Goal: Task Accomplishment & Management: Manage account settings

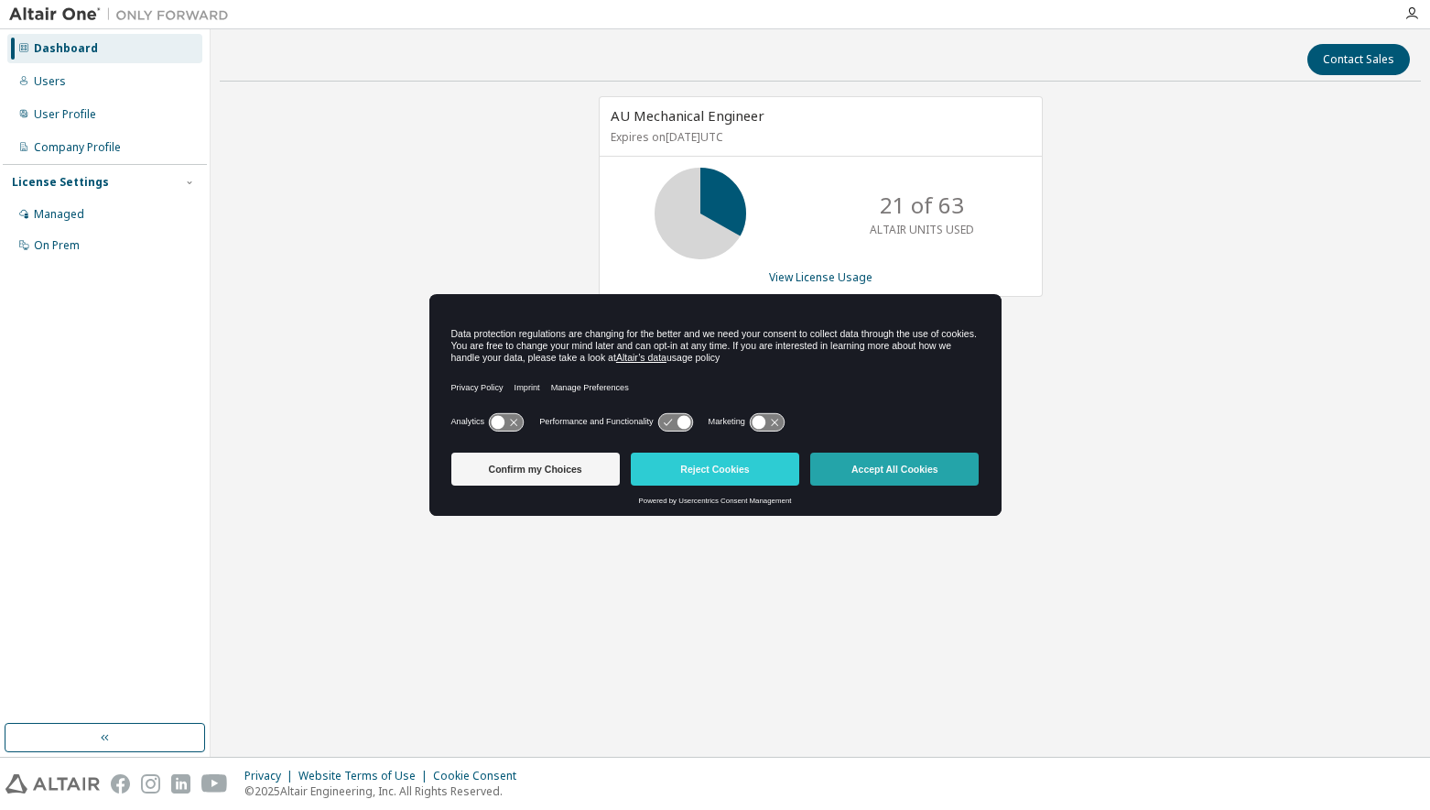
click at [859, 463] on button "Accept All Cookies" at bounding box center [894, 468] width 169 height 33
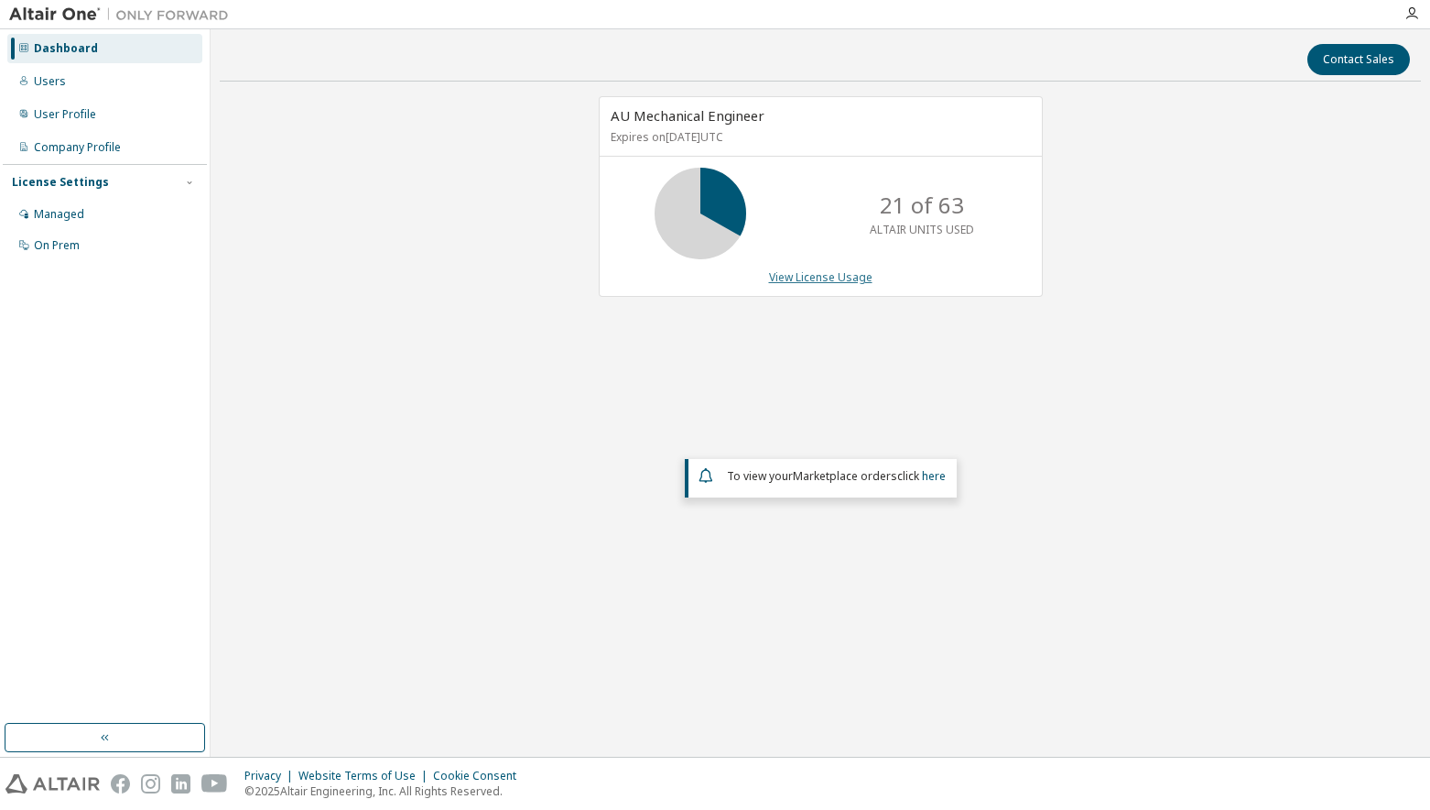
click at [819, 277] on link "View License Usage" at bounding box center [820, 277] width 103 height 16
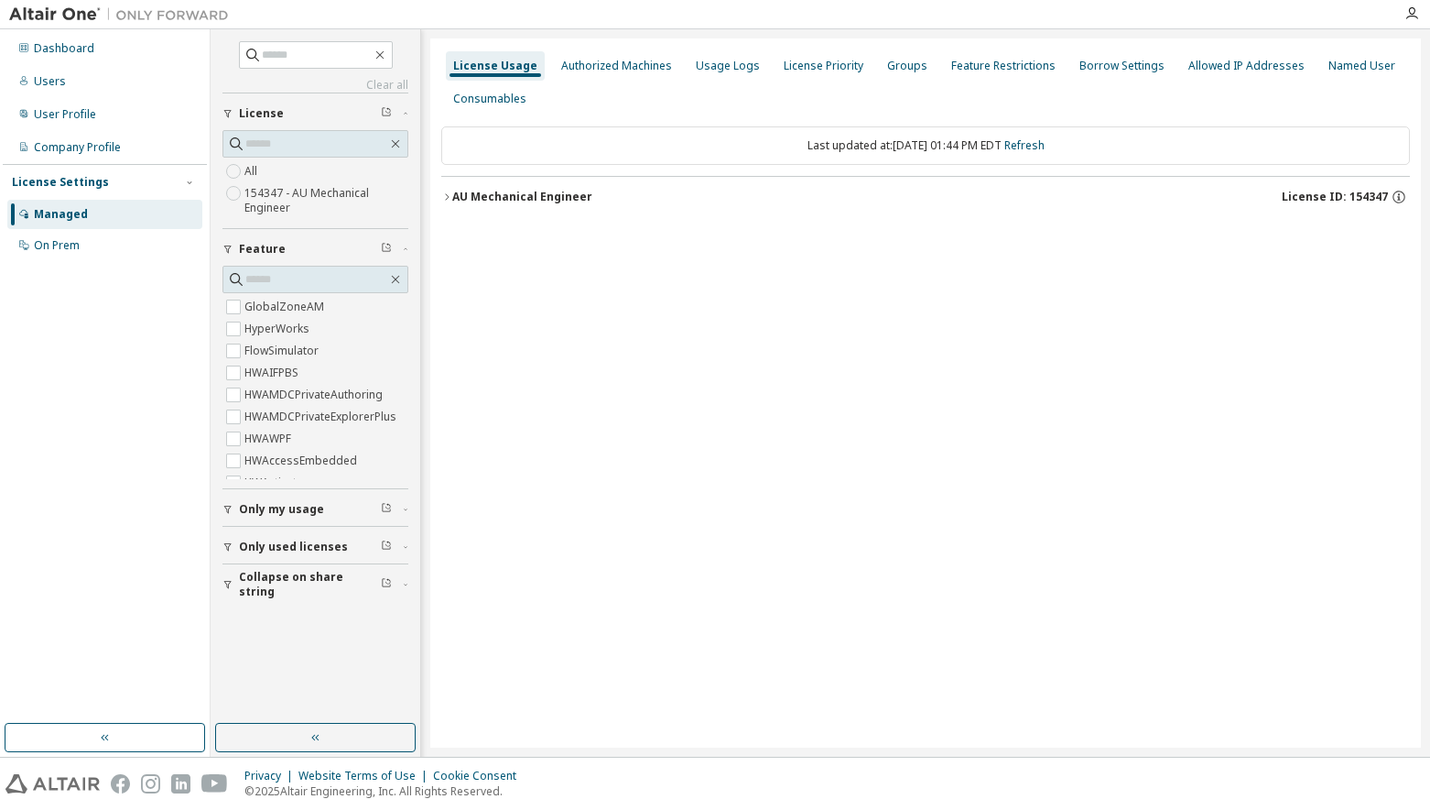
click at [532, 190] on div "AU Mechanical Engineer" at bounding box center [522, 197] width 140 height 15
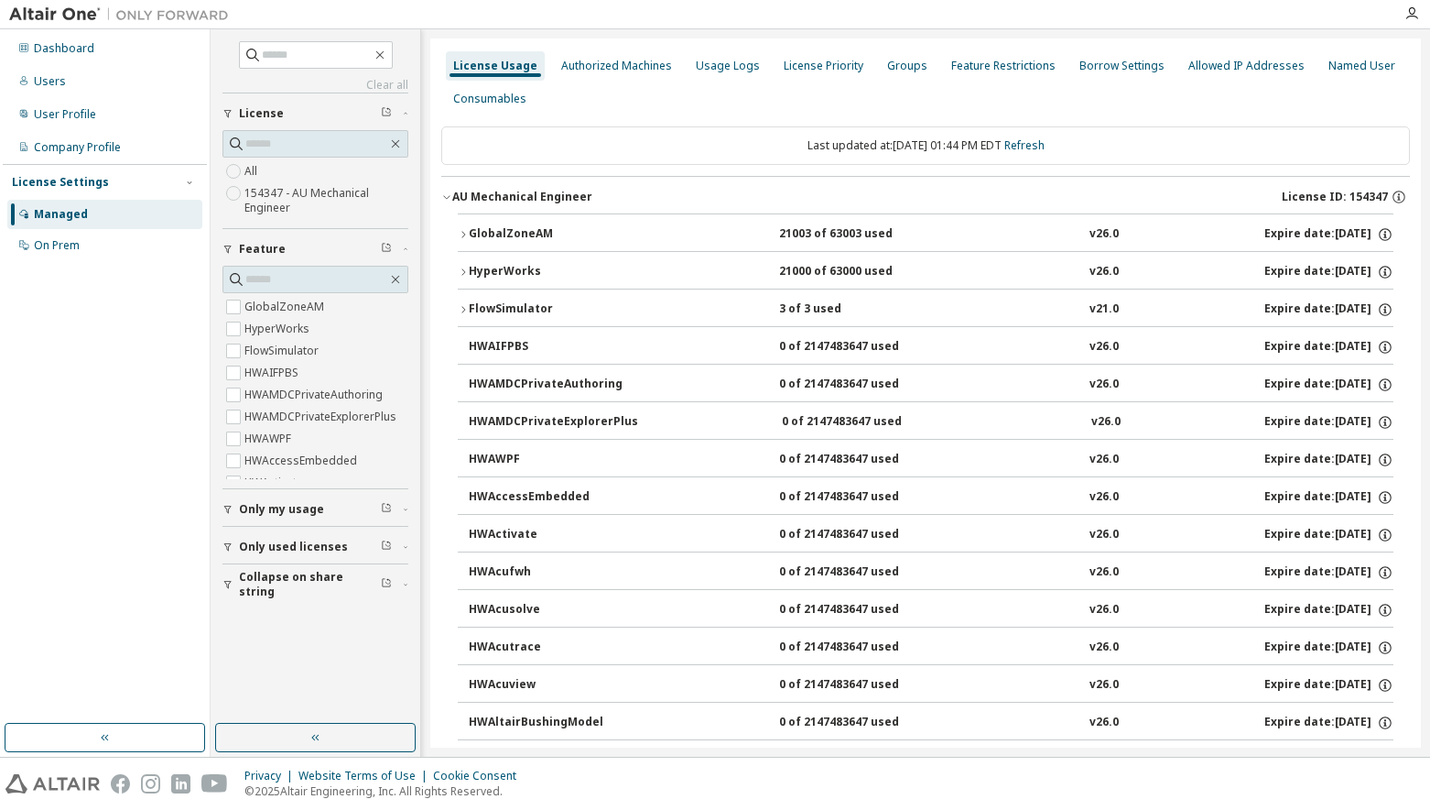
click at [498, 303] on div "FlowSimulator" at bounding box center [551, 309] width 165 height 16
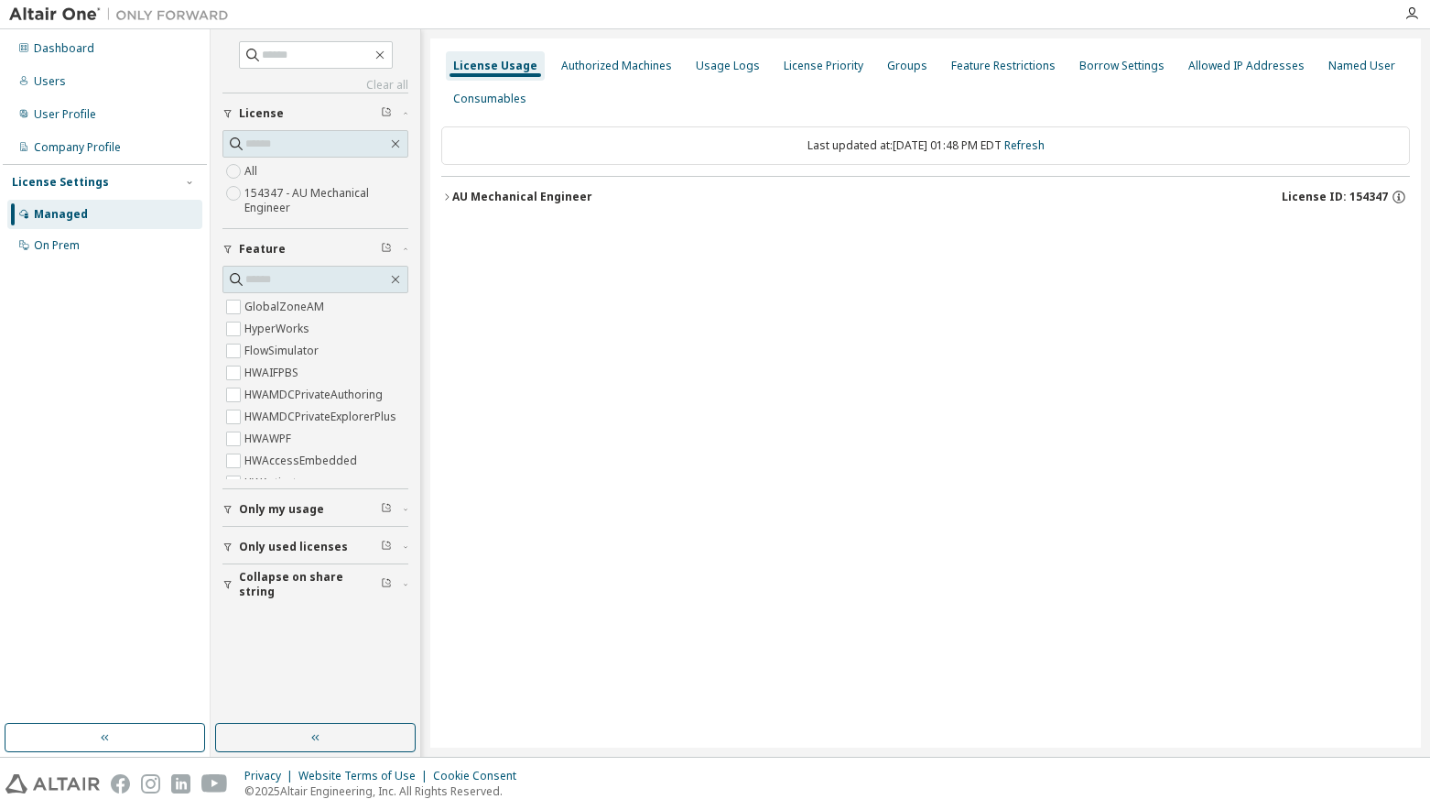
click at [445, 193] on icon "button" at bounding box center [446, 196] width 11 height 11
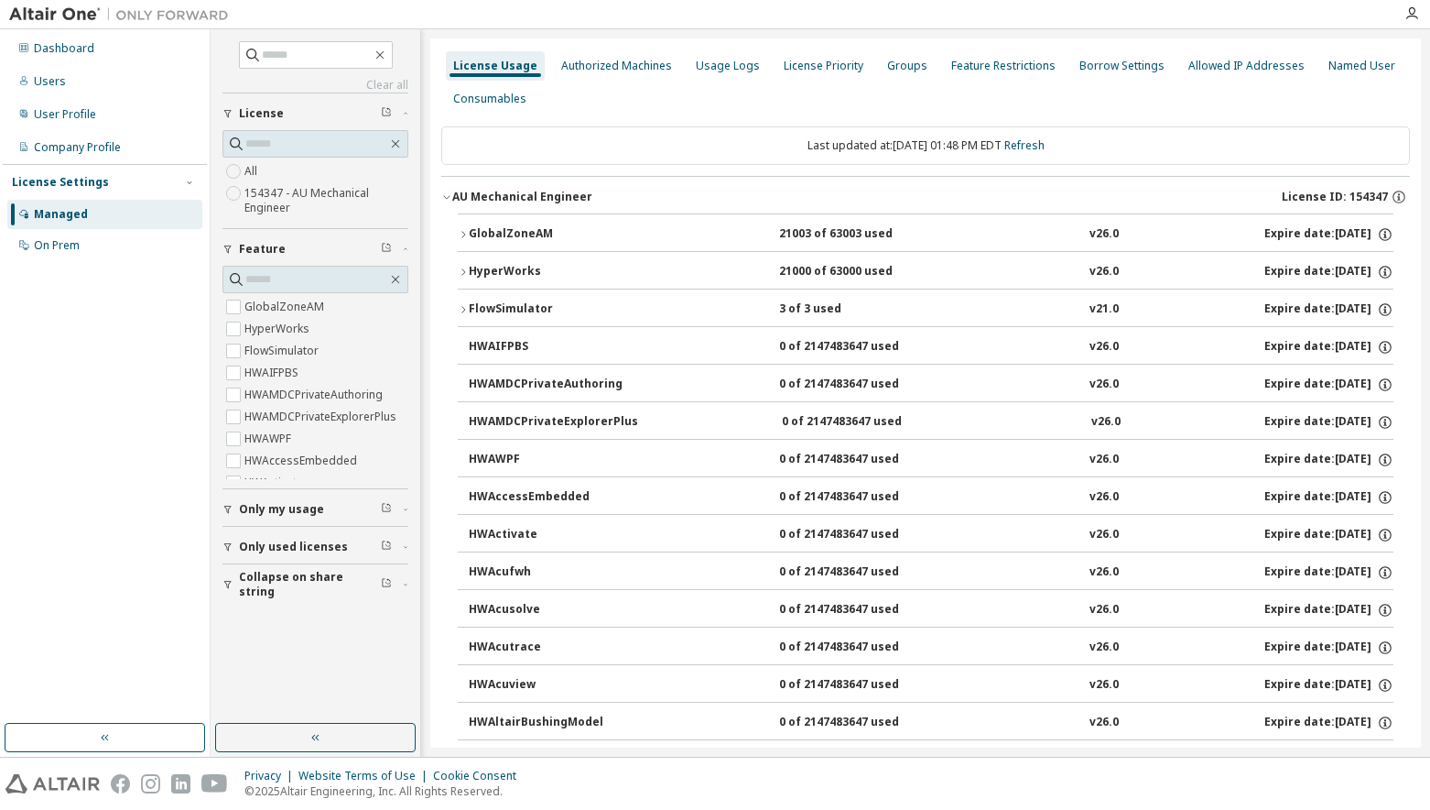
click at [463, 306] on icon "button" at bounding box center [463, 309] width 11 height 11
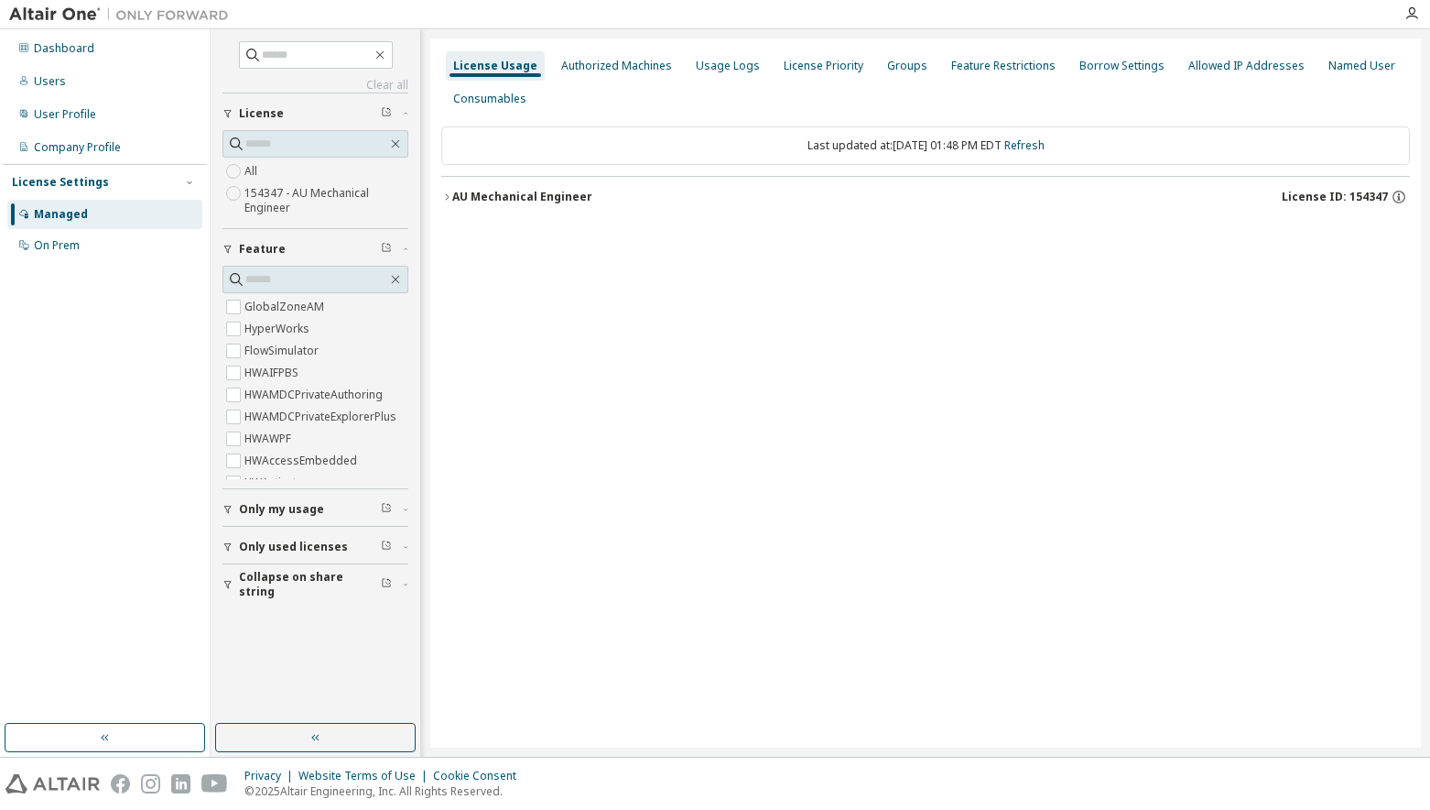
click at [450, 196] on icon "button" at bounding box center [446, 196] width 11 height 11
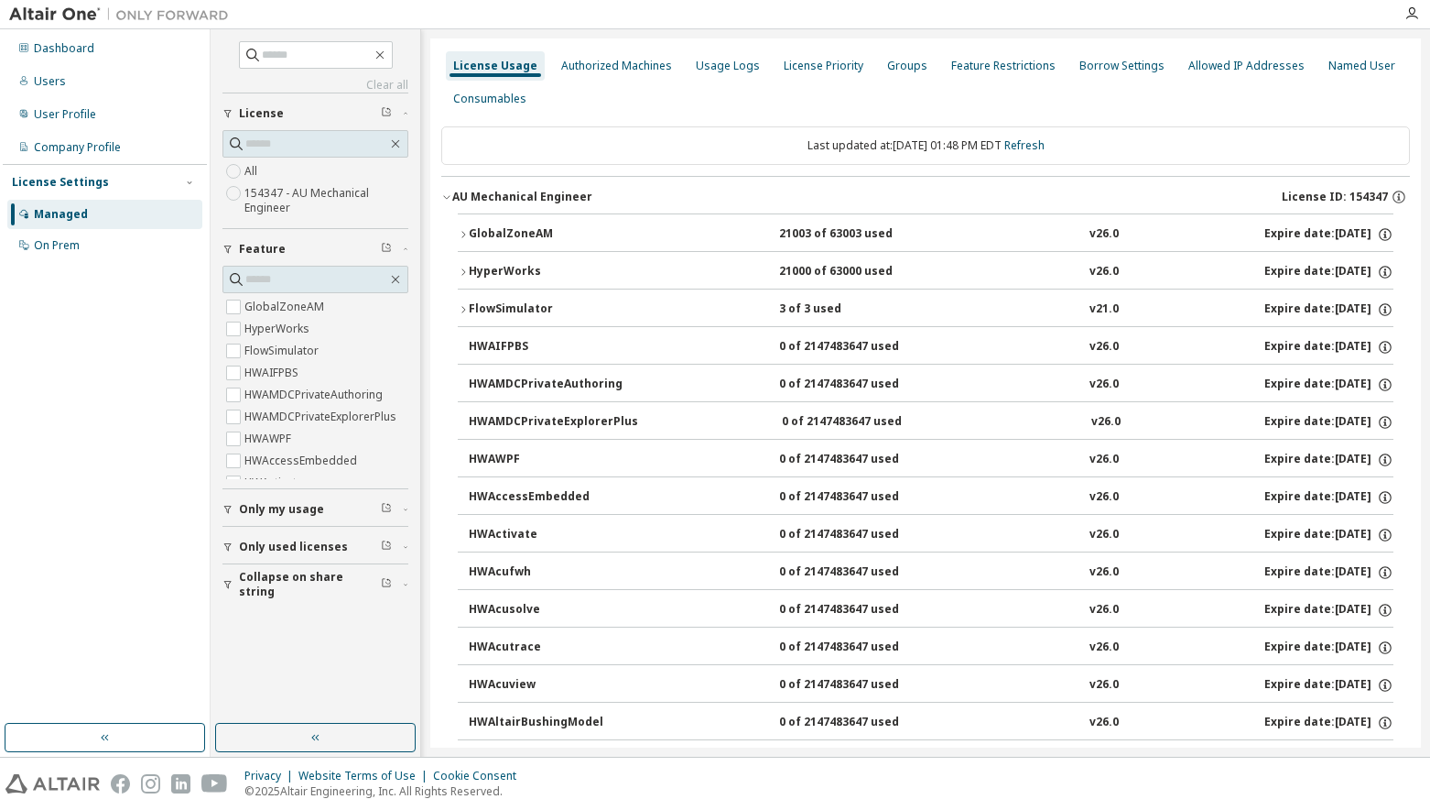
click at [459, 309] on icon "button" at bounding box center [463, 309] width 11 height 11
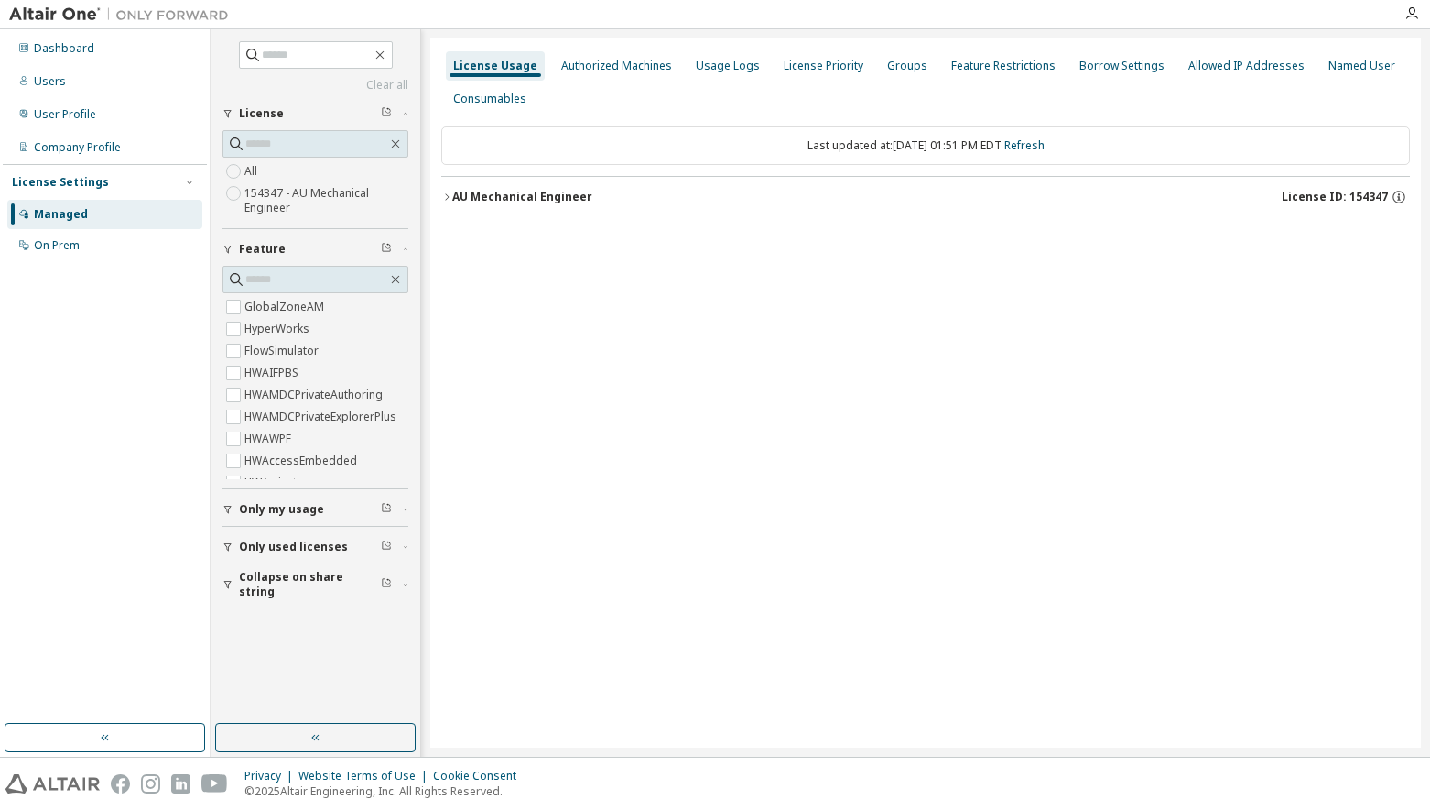
click at [452, 193] on div "AU Mechanical Engineer" at bounding box center [522, 197] width 140 height 15
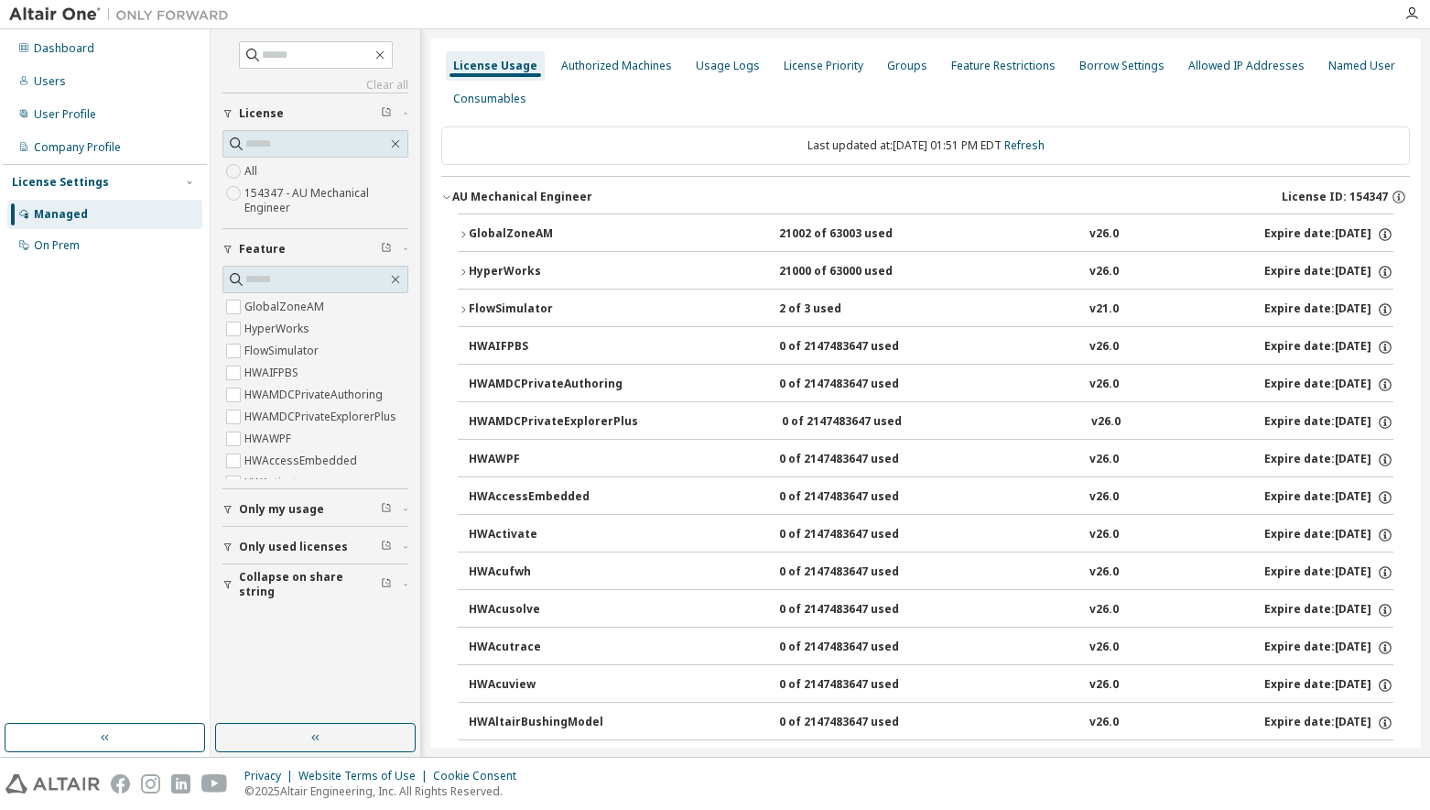
click at [462, 305] on icon "button" at bounding box center [463, 309] width 11 height 11
